Goal: Navigation & Orientation: Understand site structure

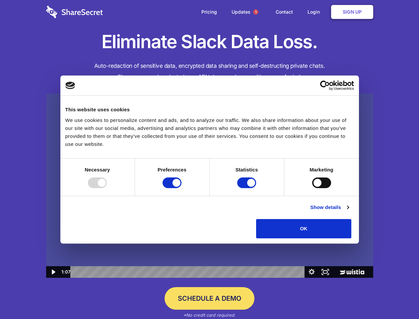
click at [209, 159] on img at bounding box center [209, 186] width 327 height 184
click at [107, 188] on div at bounding box center [97, 182] width 19 height 11
click at [182, 188] on input "Preferences" at bounding box center [172, 182] width 19 height 11
checkbox input "false"
click at [248, 188] on input "Statistics" at bounding box center [246, 182] width 19 height 11
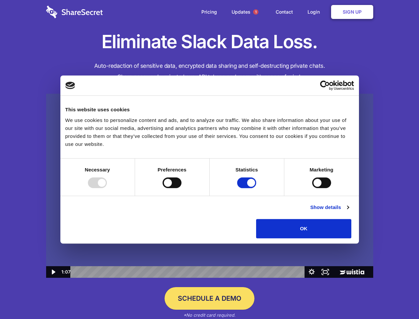
checkbox input "false"
click at [312, 188] on input "Marketing" at bounding box center [321, 182] width 19 height 11
checkbox input "true"
